Goal: Find specific page/section: Find specific page/section

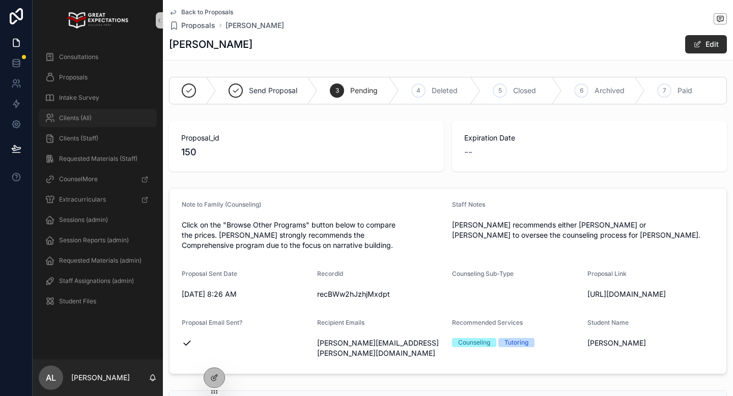
drag, startPoint x: 0, startPoint y: 0, endPoint x: 85, endPoint y: 120, distance: 146.8
click at [85, 120] on span "Clients (All)" at bounding box center [75, 118] width 33 height 8
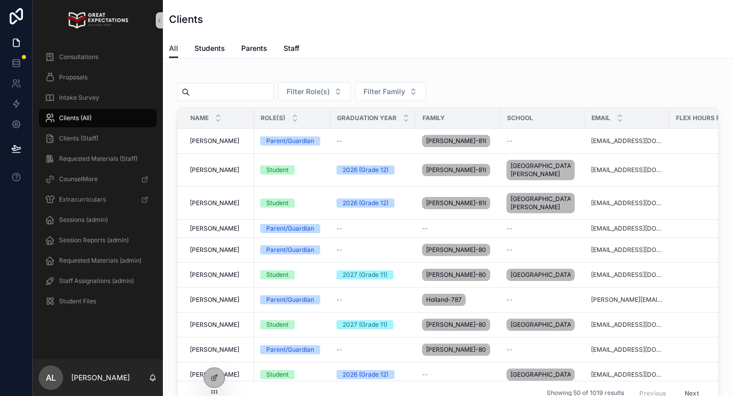
click at [209, 87] on input "scrollable content" at bounding box center [231, 92] width 83 height 14
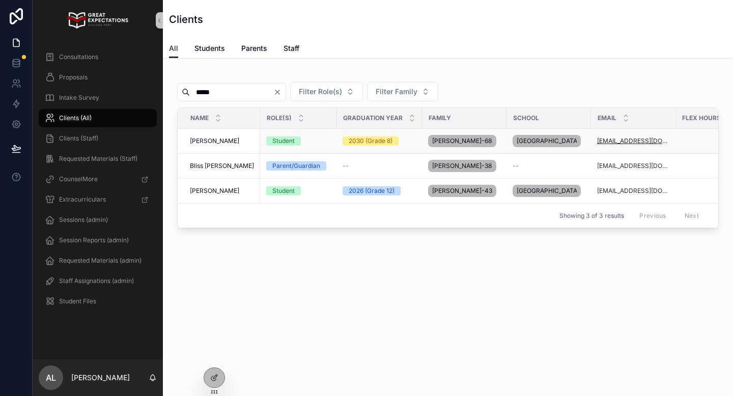
type input "*****"
click at [210, 144] on span "[PERSON_NAME]" at bounding box center [214, 141] width 49 height 8
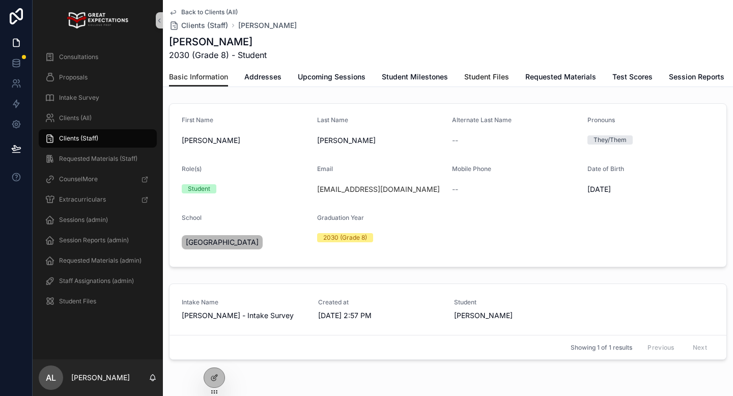
click at [476, 76] on span "Student Files" at bounding box center [486, 77] width 45 height 10
